Goal: Task Accomplishment & Management: Use online tool/utility

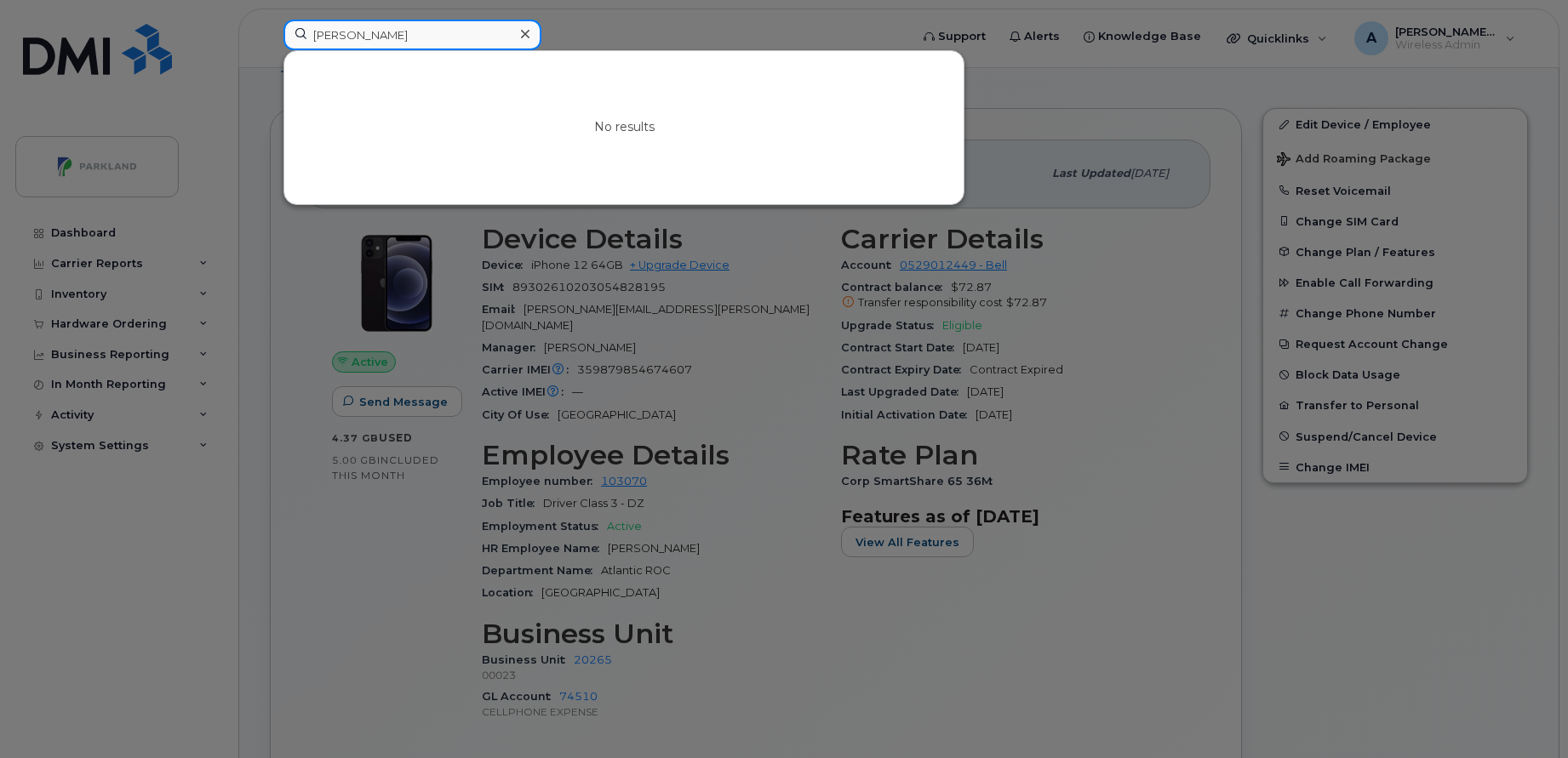
scroll to position [291, 0]
click at [242, 169] on div at bounding box center [784, 379] width 1568 height 758
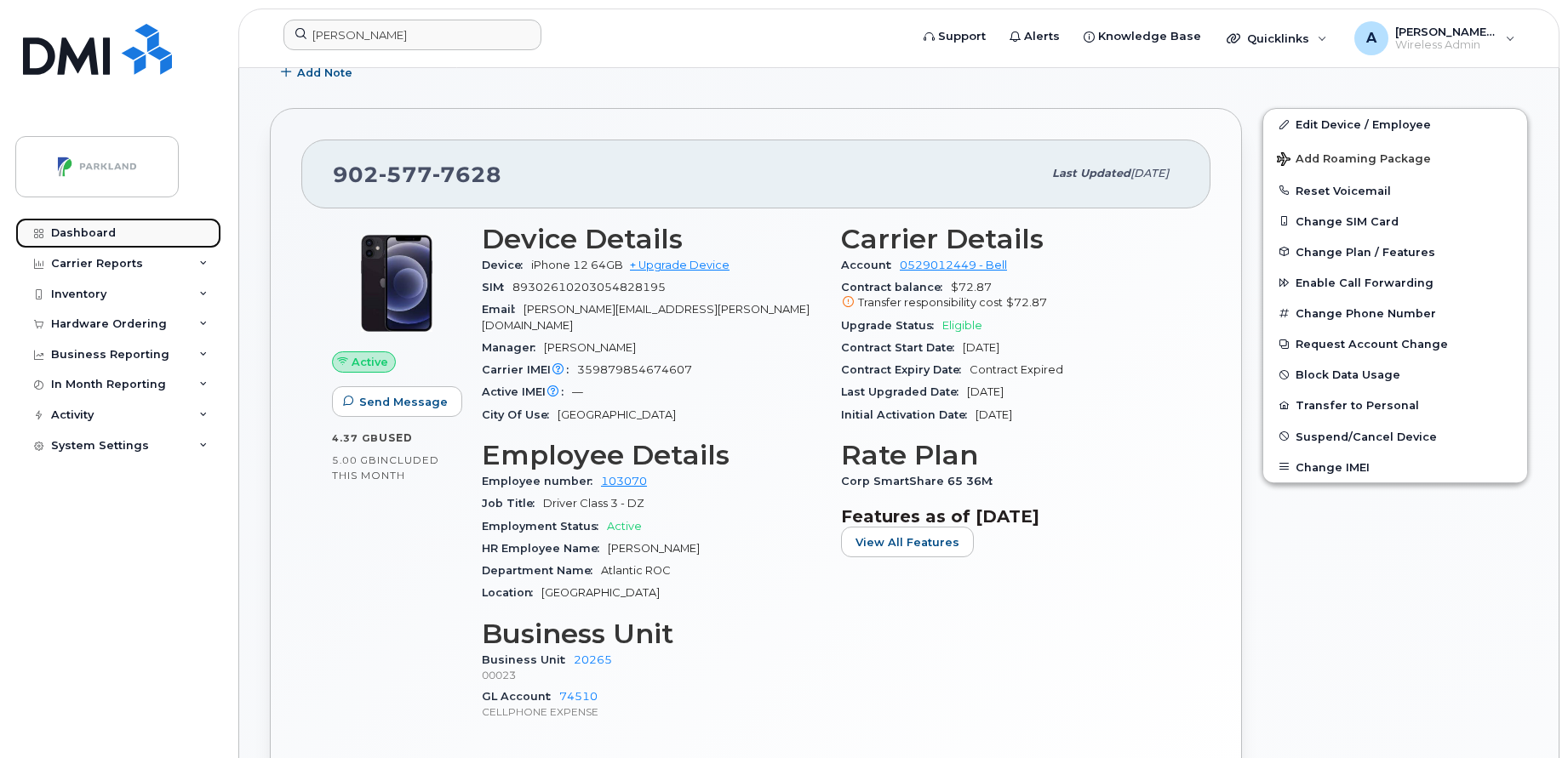
click at [95, 220] on link "Dashboard" at bounding box center [118, 233] width 206 height 31
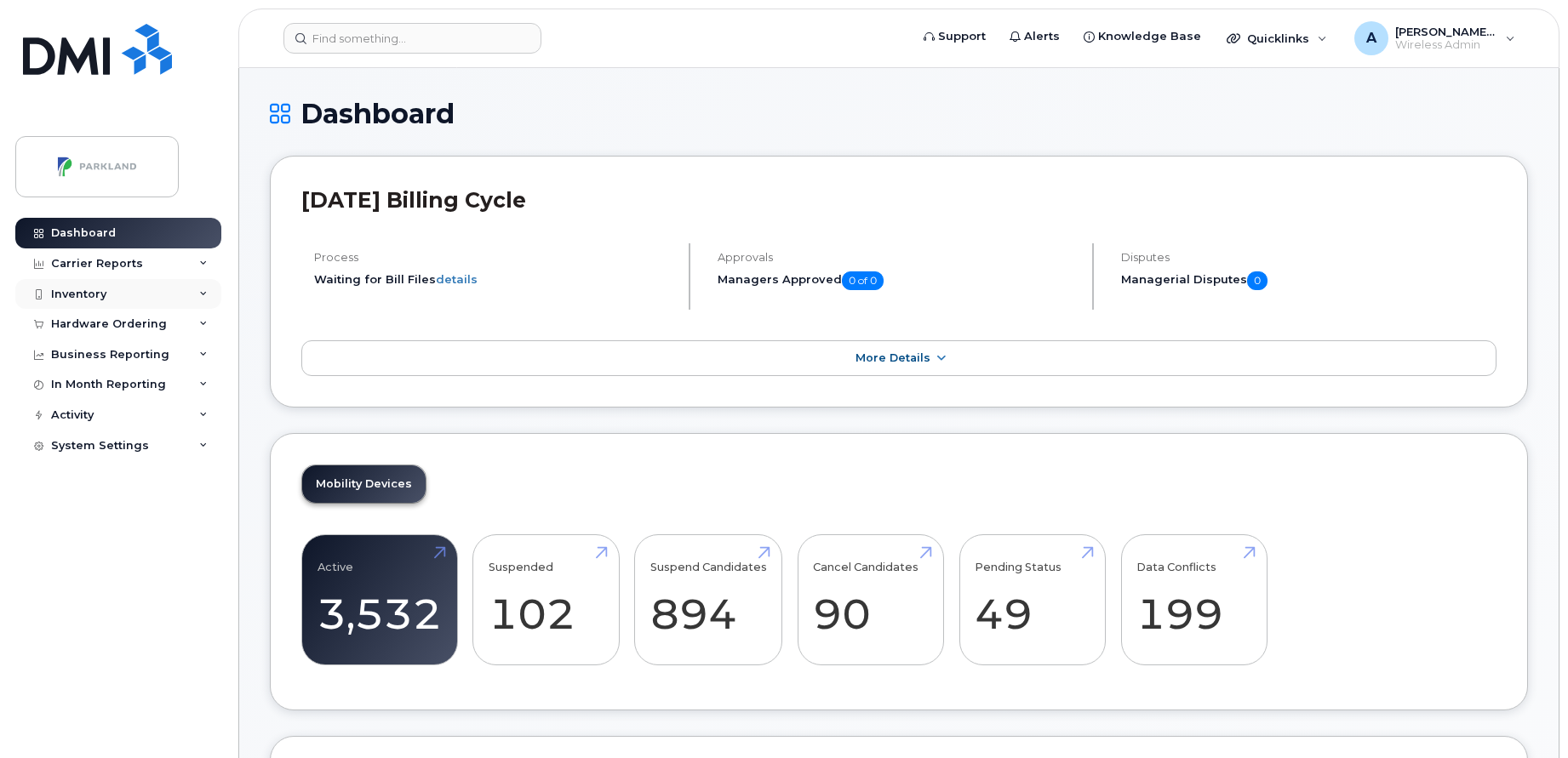
click at [66, 302] on div "Inventory" at bounding box center [118, 295] width 206 height 31
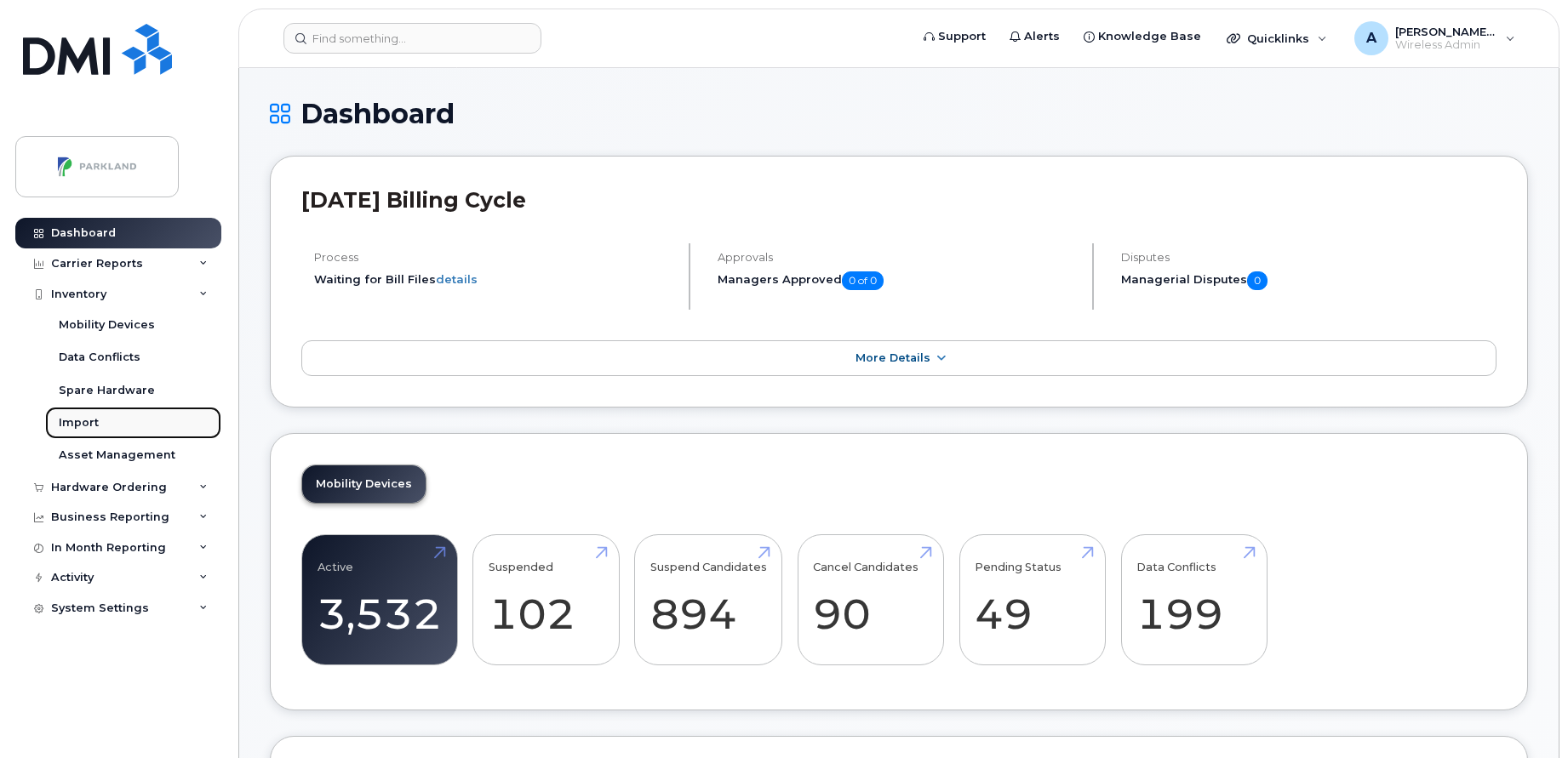
click at [103, 417] on link "Import" at bounding box center [133, 423] width 177 height 33
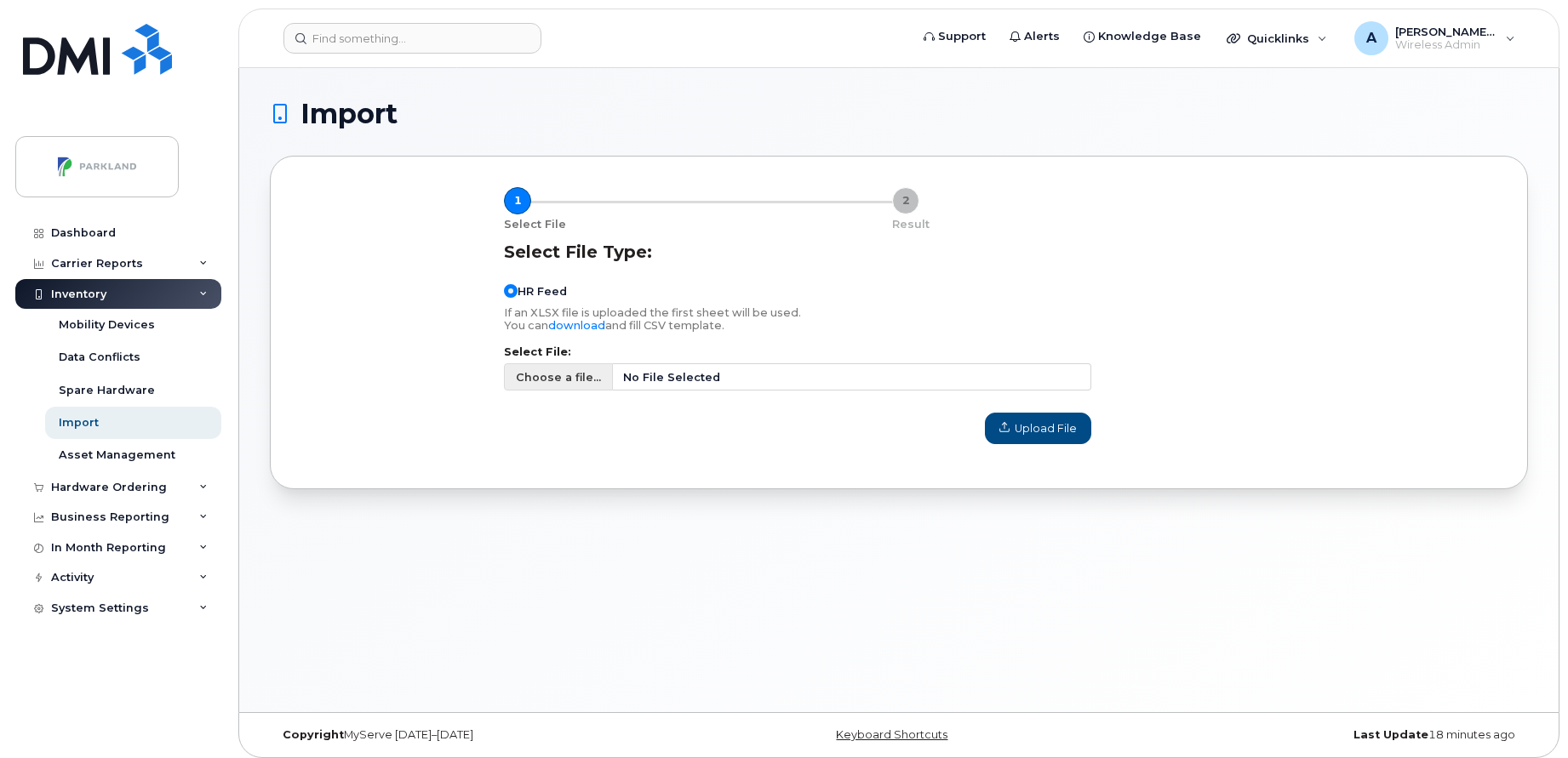
click at [551, 381] on span "Choose a file..." at bounding box center [558, 377] width 85 height 16
click at [551, 381] on input "Choose a file... No File Selected" at bounding box center [798, 377] width 588 height 28
type input "C:\fakepath\HR Reports- Active Employees (19th August 2025).csv"
click at [1011, 426] on span "Upload File" at bounding box center [1038, 428] width 78 height 16
click at [1023, 430] on span "Upload File" at bounding box center [1038, 428] width 78 height 16
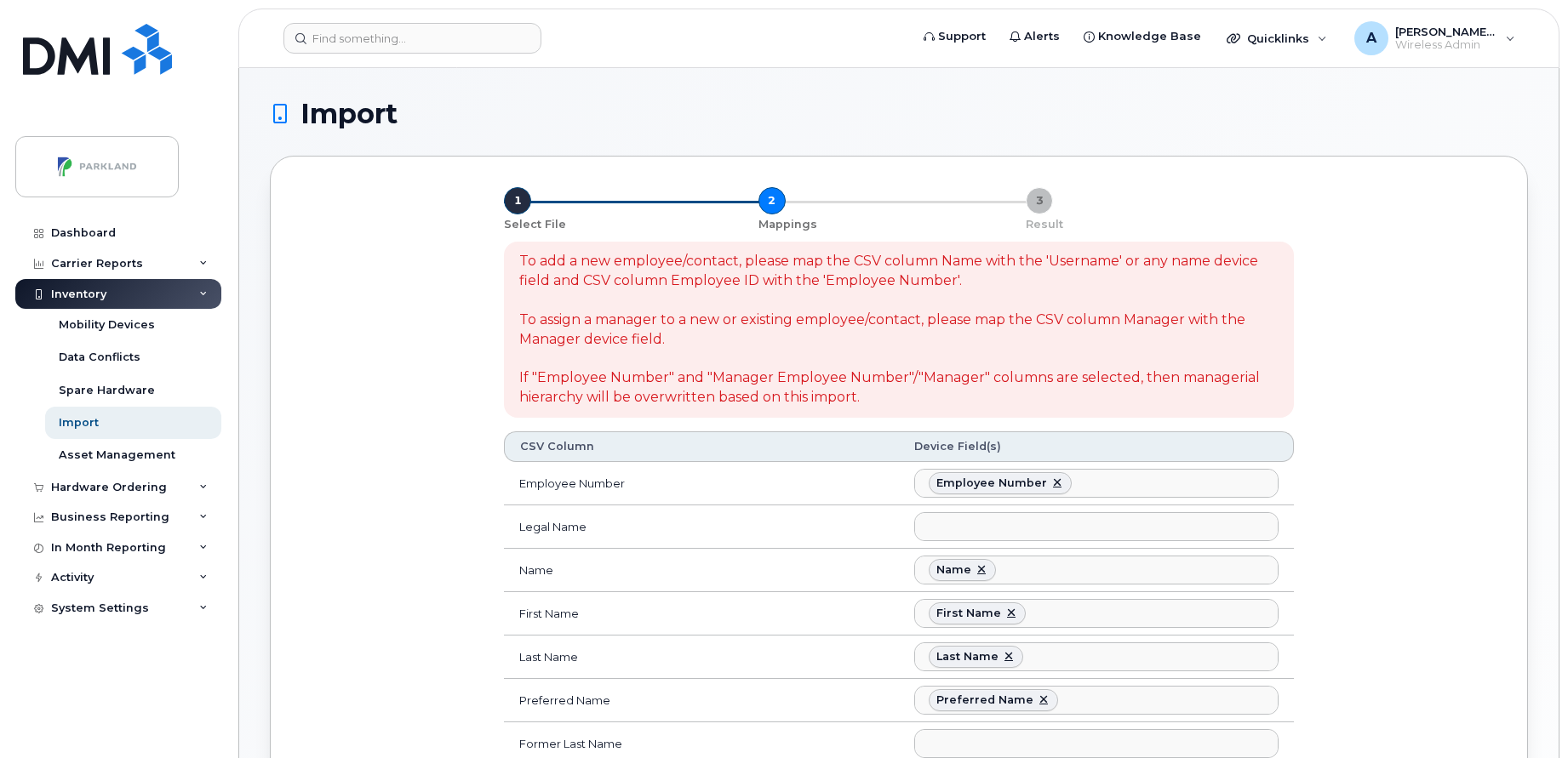
select select
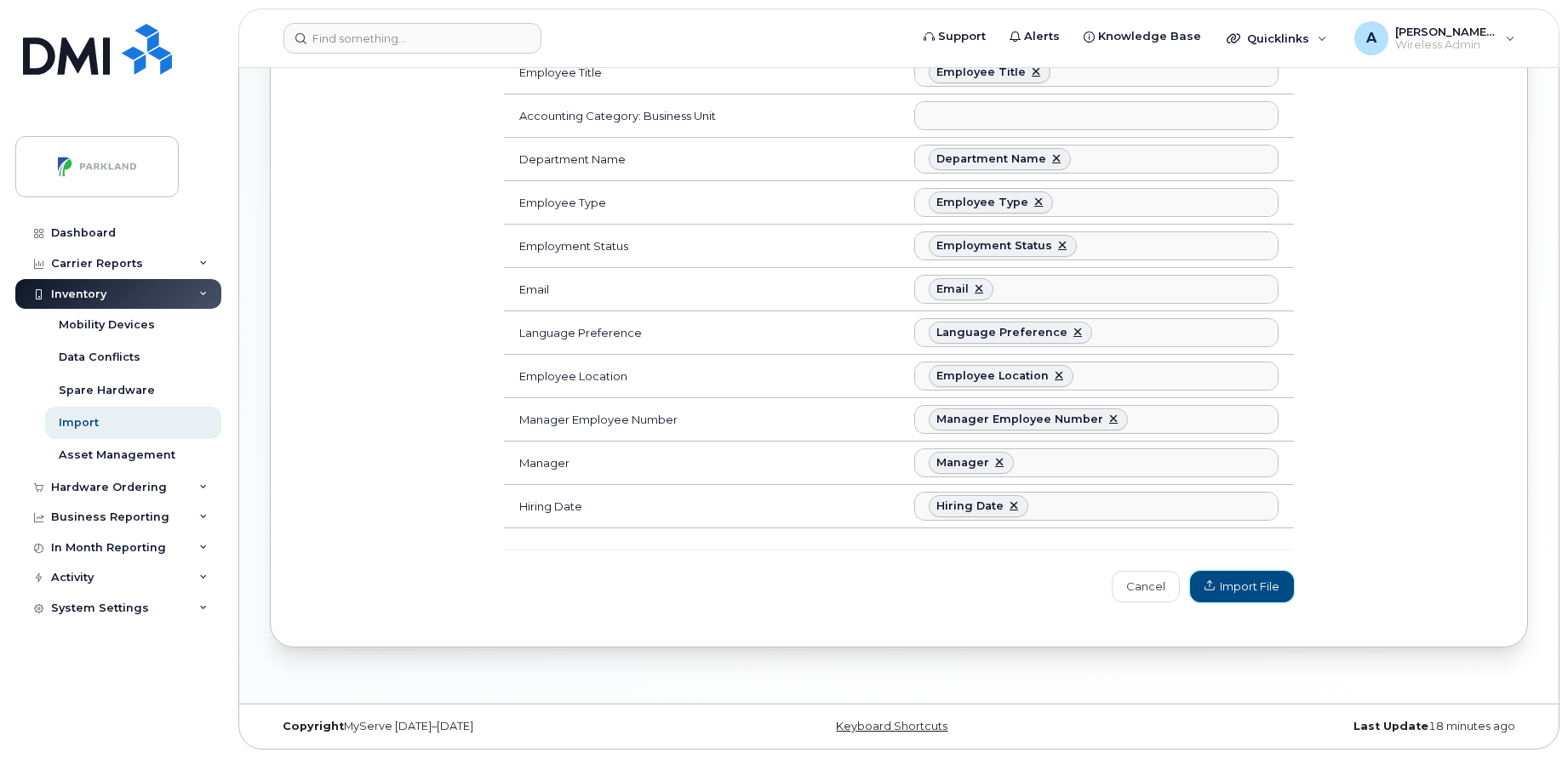
click at [1250, 579] on span "Import File" at bounding box center [1241, 587] width 75 height 16
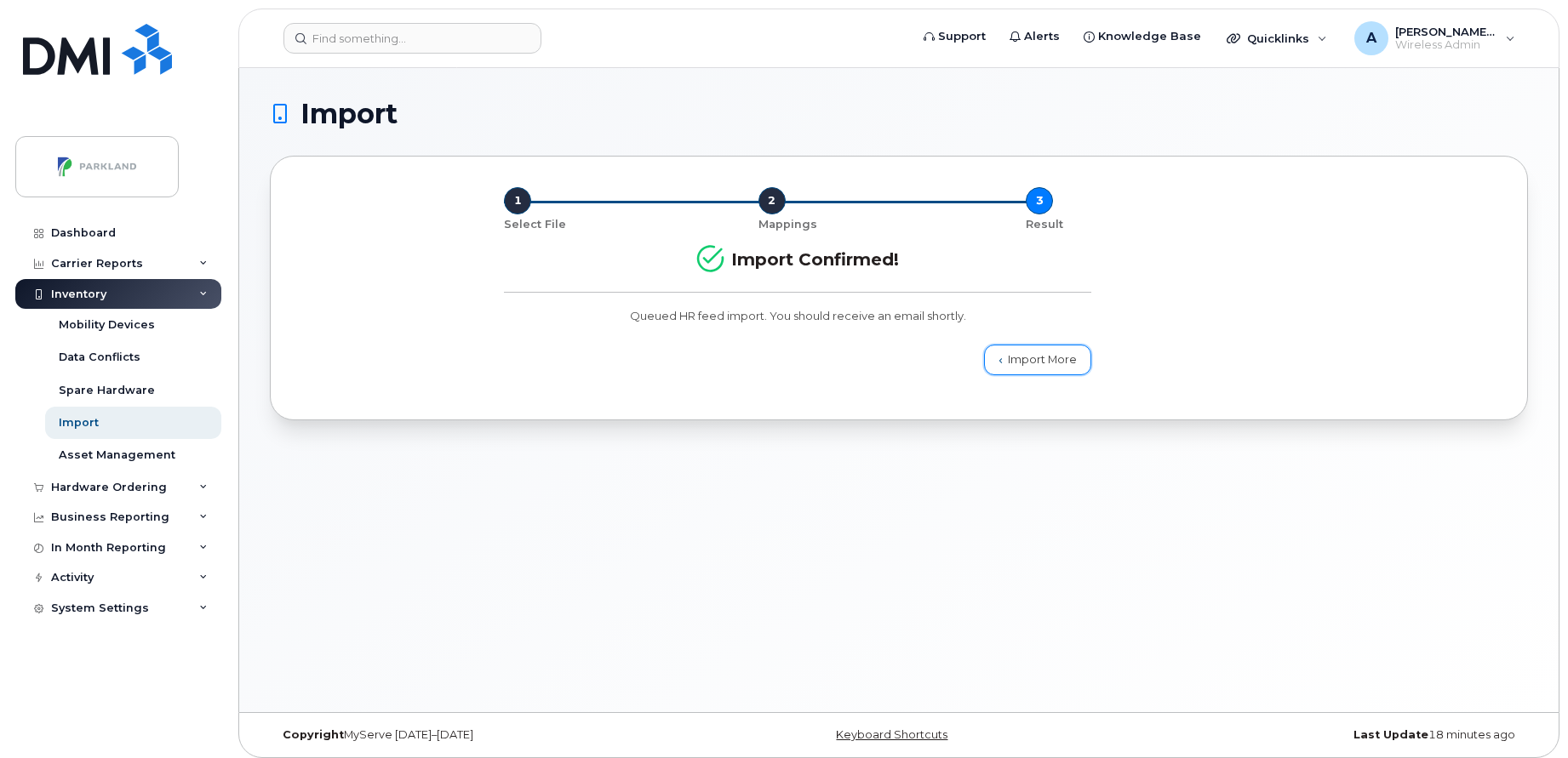
click at [1017, 367] on link "Import More" at bounding box center [1037, 360] width 107 height 31
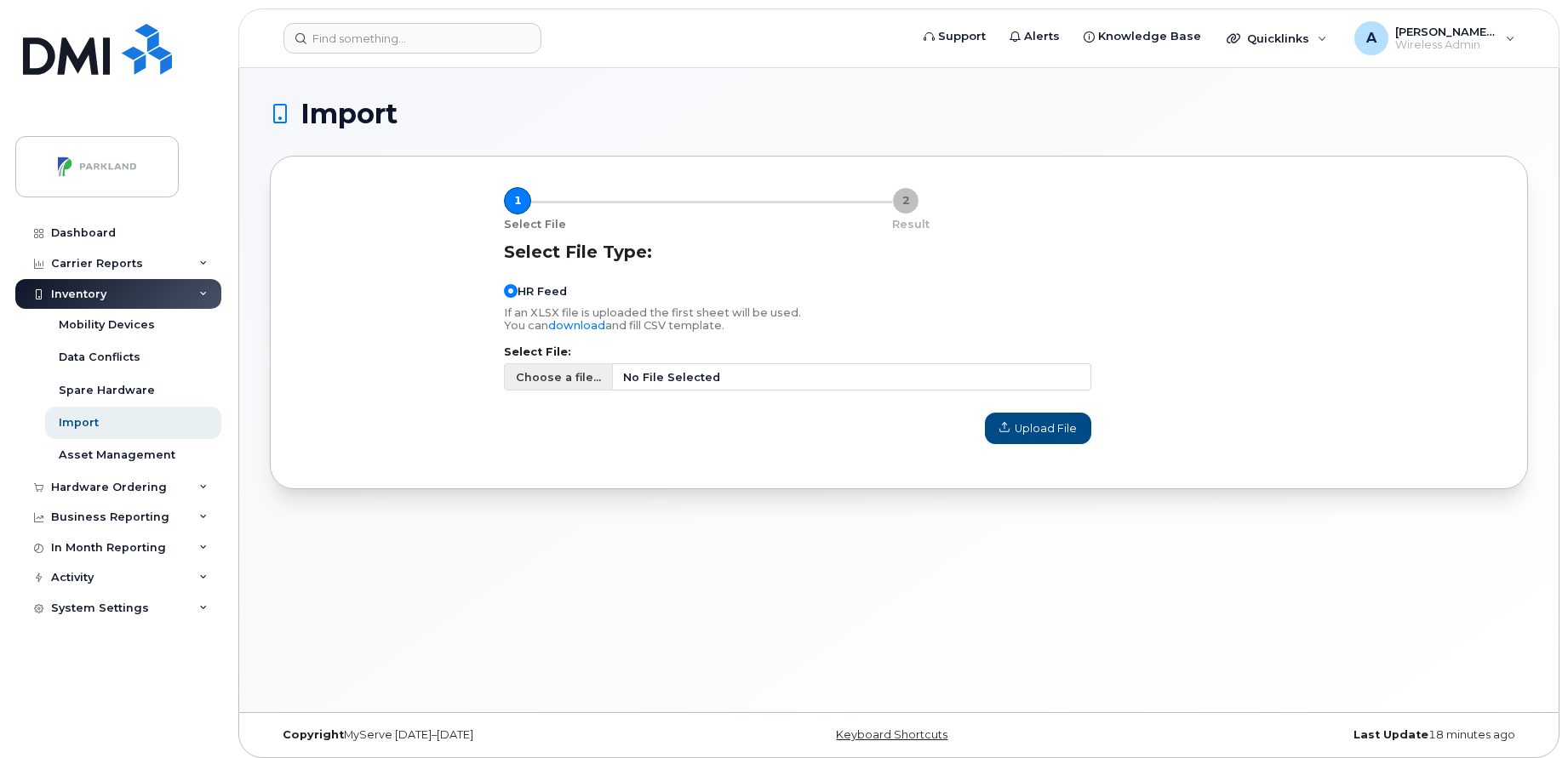
click at [563, 377] on span "Choose a file..." at bounding box center [558, 377] width 85 height 16
click at [563, 377] on input "Choose a file... No File Selected" at bounding box center [798, 377] width 588 height 28
type input "C:\fakepath\HR Reports - Terminated Employees ([DATE]).csv"
click at [1048, 424] on span "Upload File" at bounding box center [1038, 428] width 78 height 16
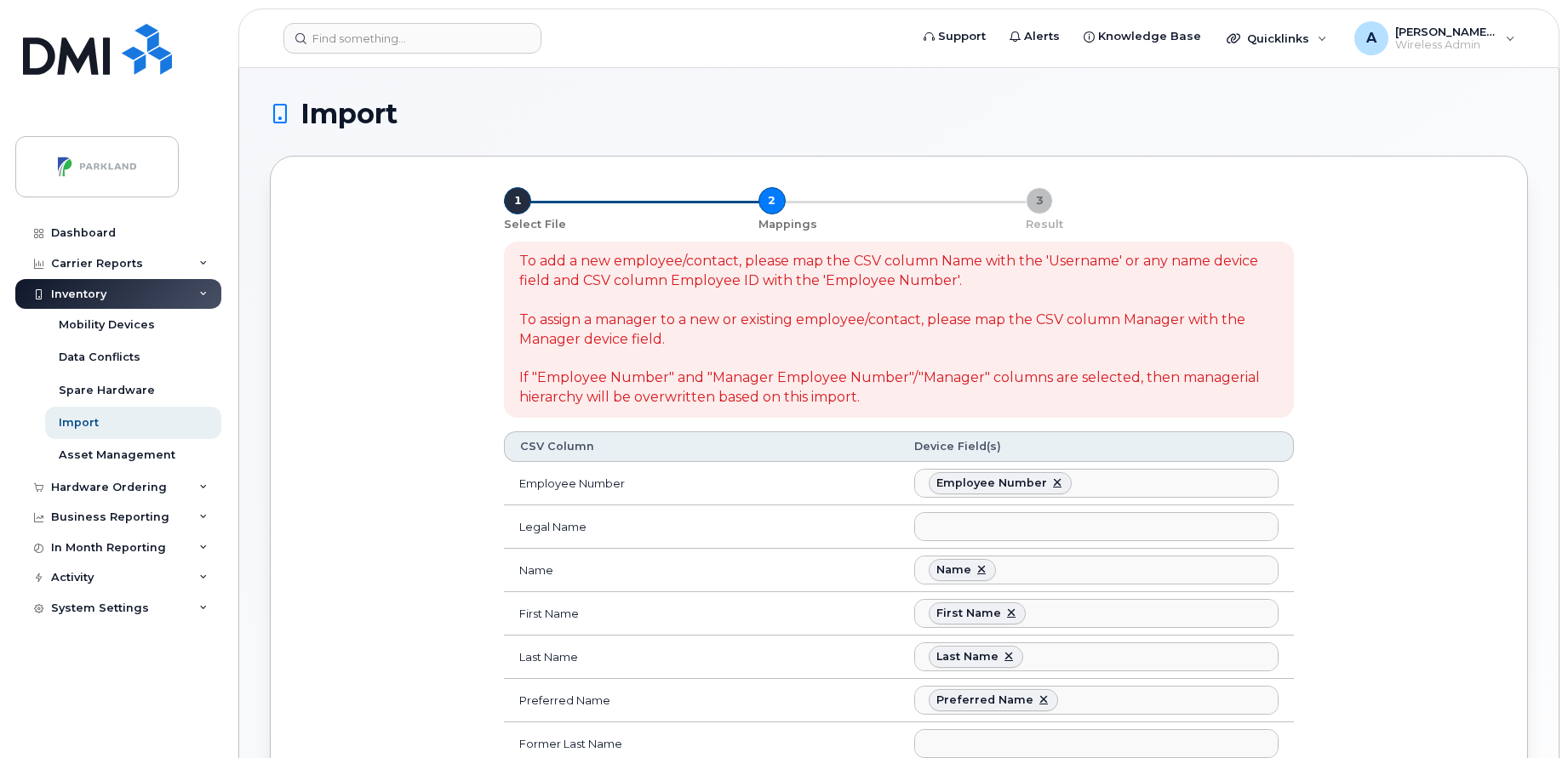
select select
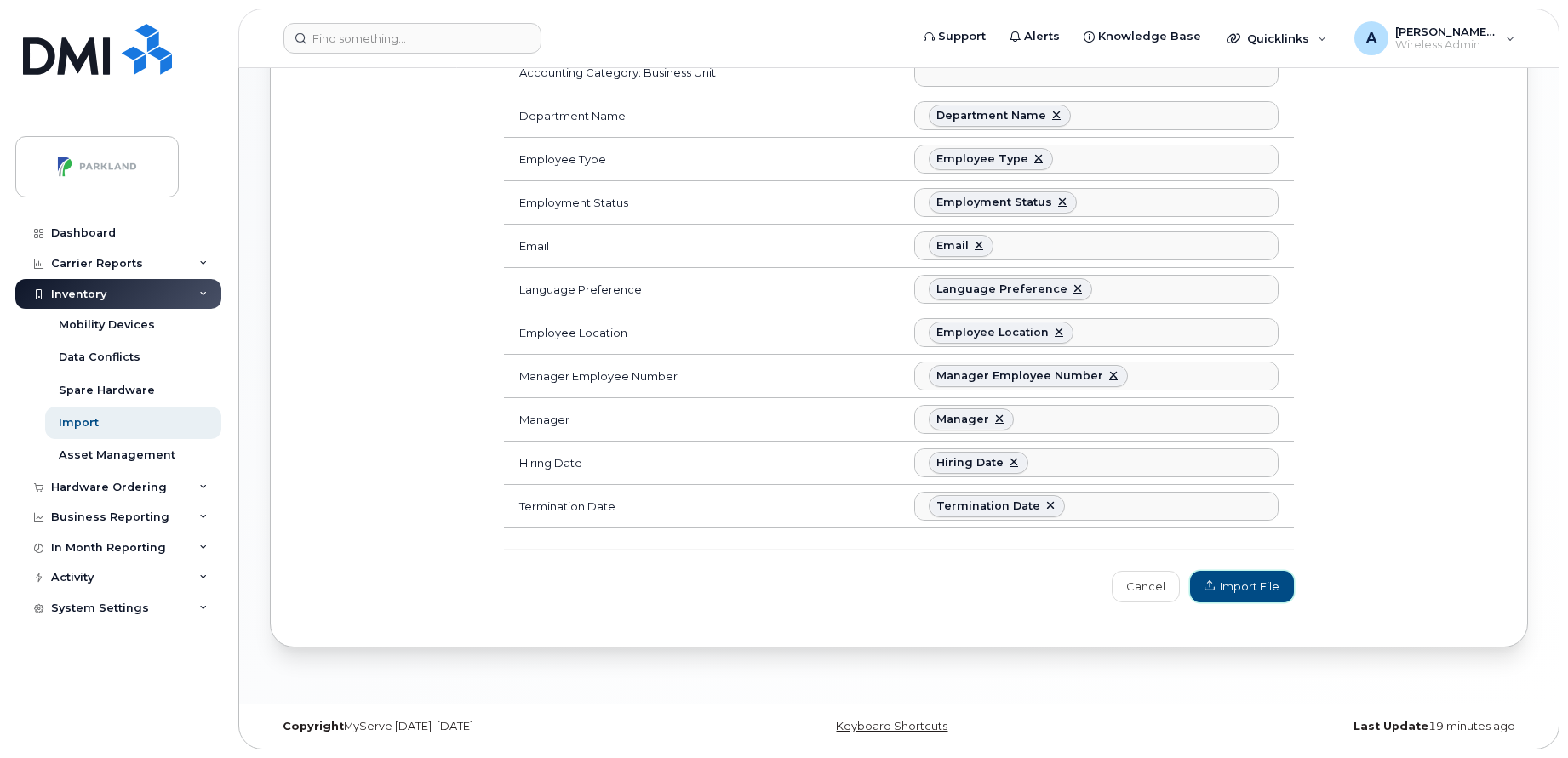
click at [1235, 588] on span "Import File" at bounding box center [1241, 587] width 75 height 16
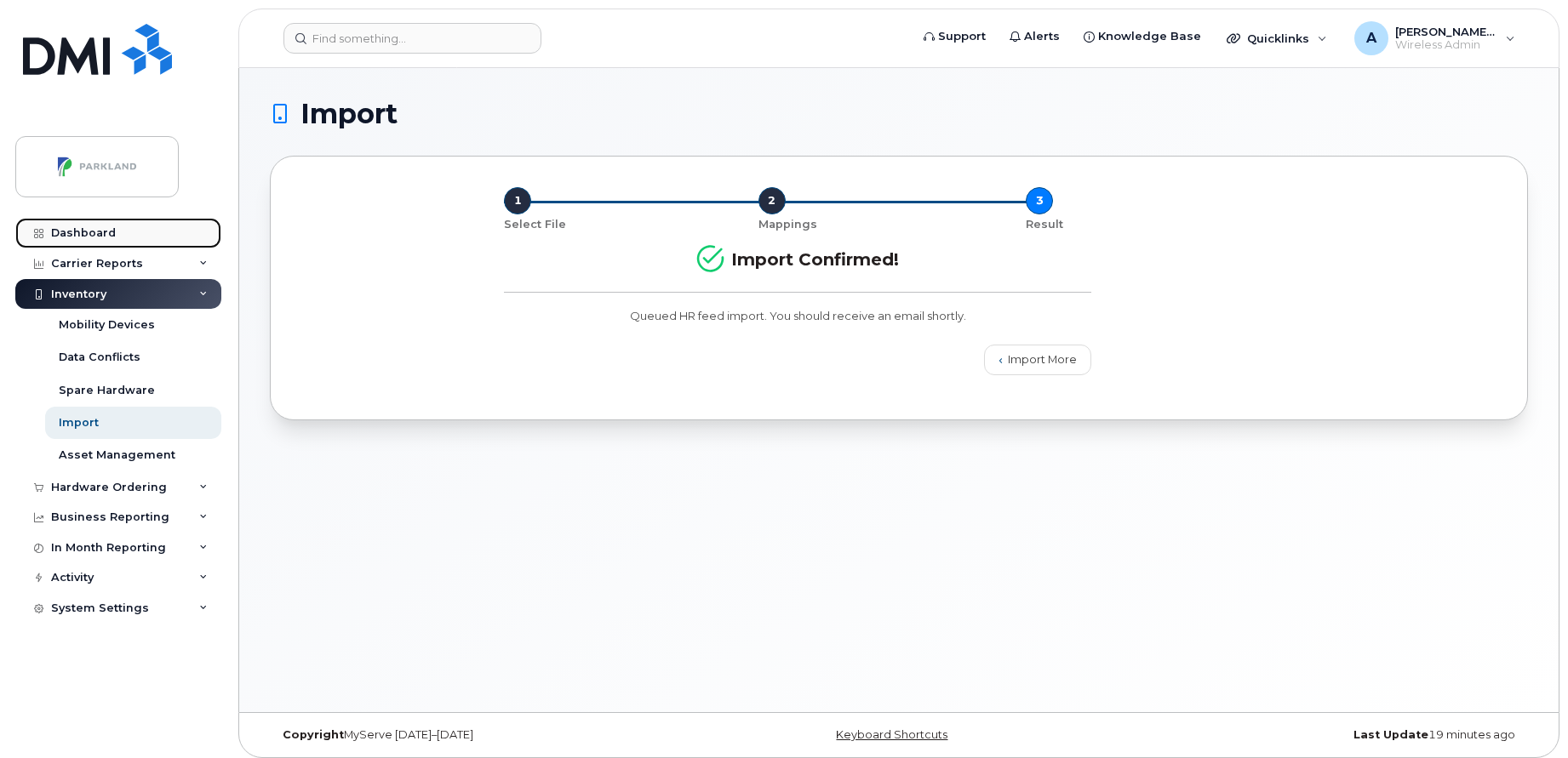
click at [83, 226] on link "Dashboard" at bounding box center [118, 233] width 206 height 31
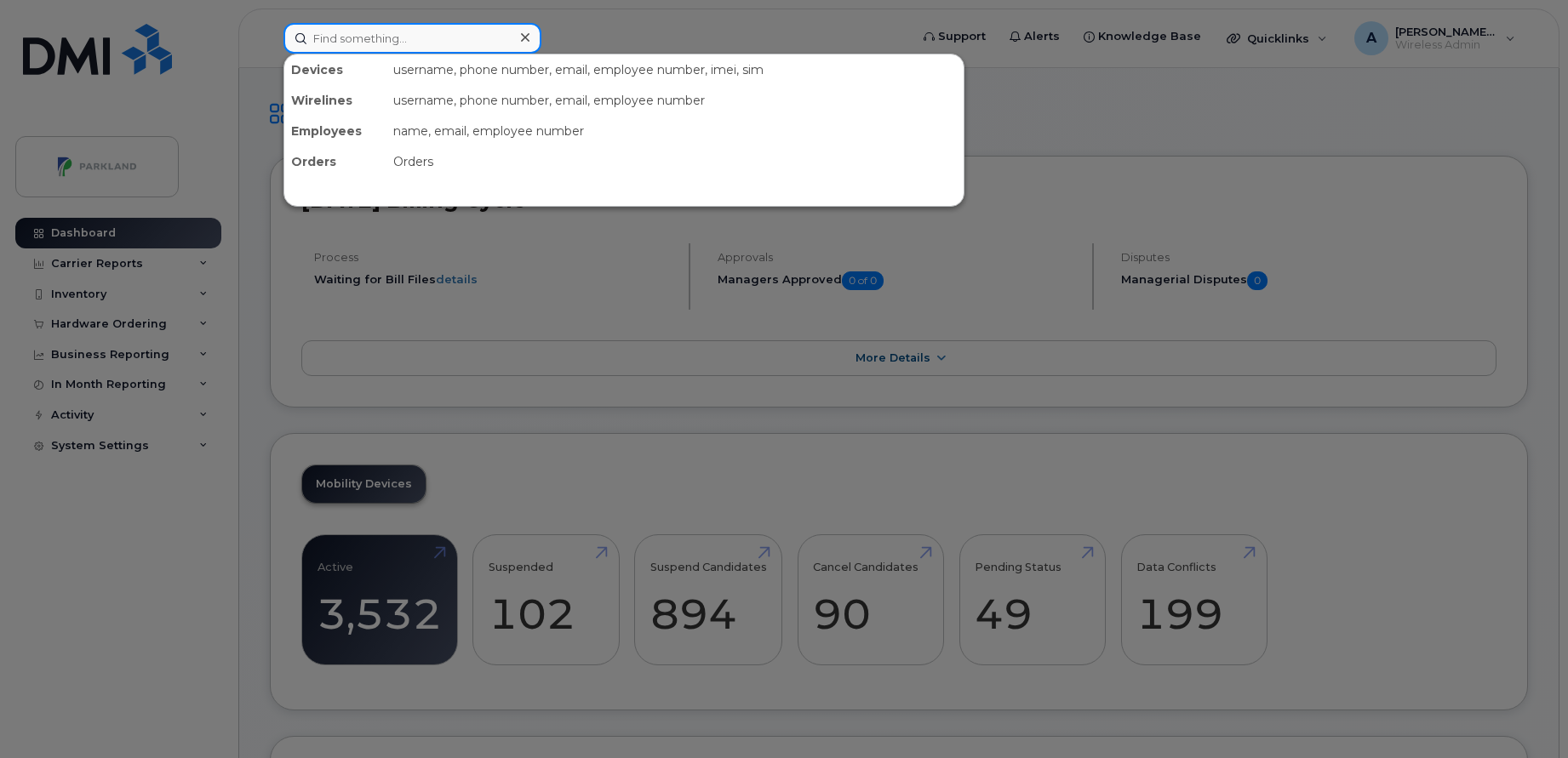
click at [520, 45] on div at bounding box center [412, 39] width 258 height 31
click at [528, 37] on icon at bounding box center [526, 38] width 9 height 14
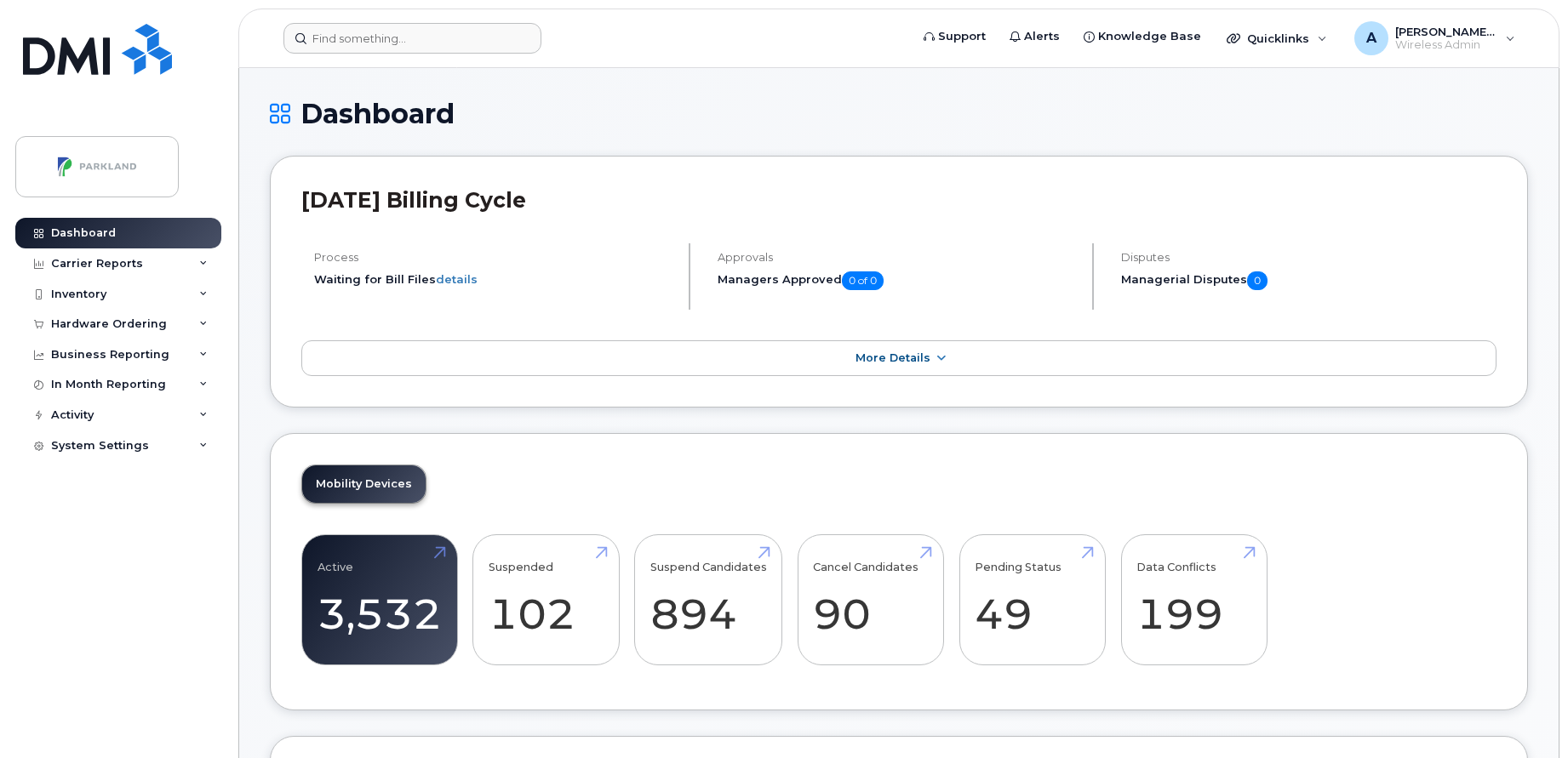
click at [746, 125] on h1 "Dashboard" at bounding box center [899, 114] width 1258 height 30
